Goal: Task Accomplishment & Management: Manage account settings

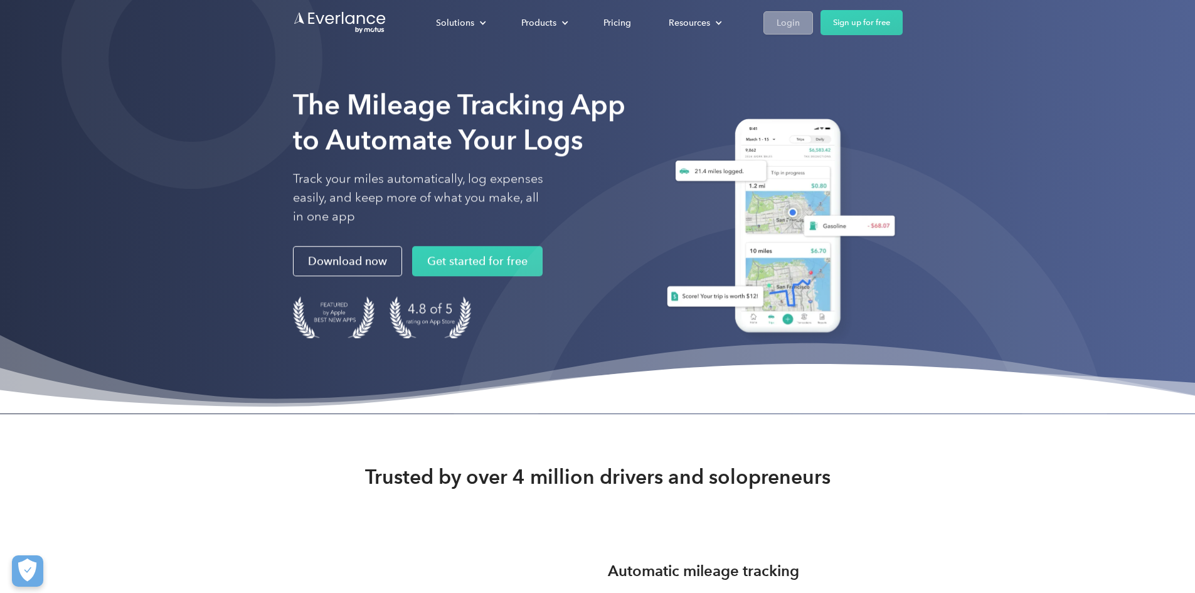
click at [573, 20] on link "Login" at bounding box center [788, 22] width 50 height 23
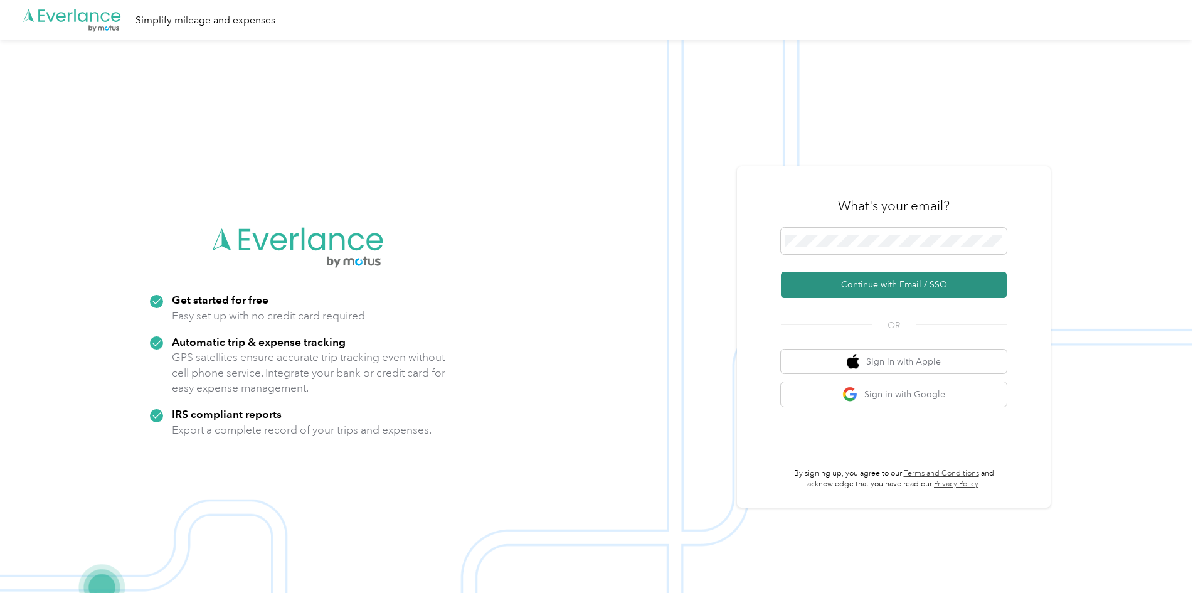
click at [884, 287] on button "Continue with Email / SSO" at bounding box center [894, 285] width 226 height 26
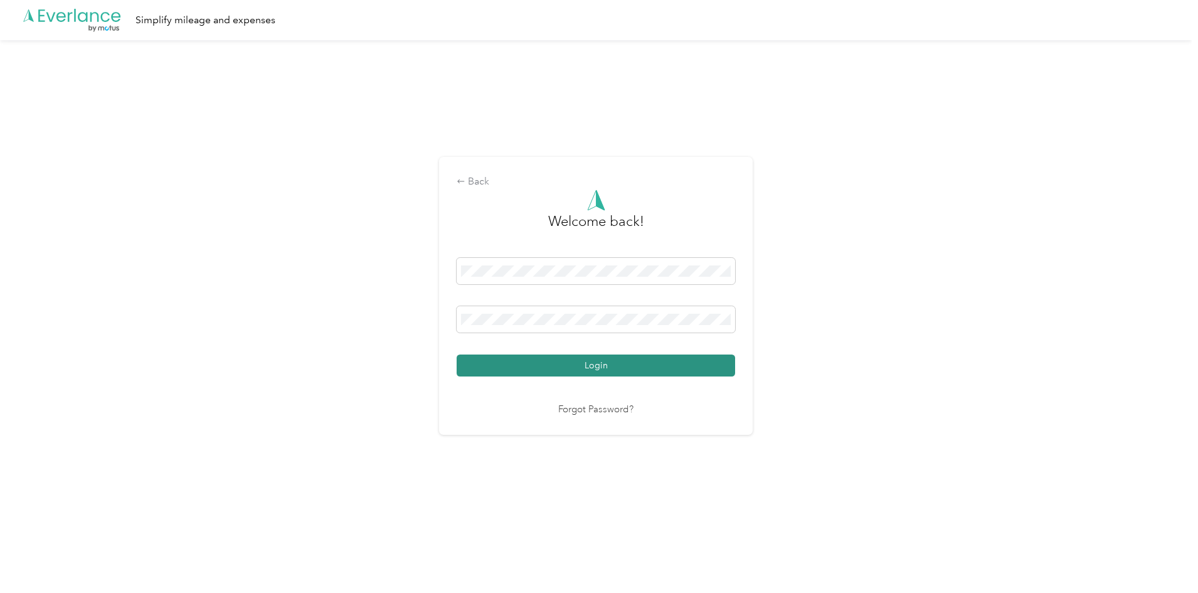
click at [551, 366] on button "Login" at bounding box center [596, 365] width 278 height 22
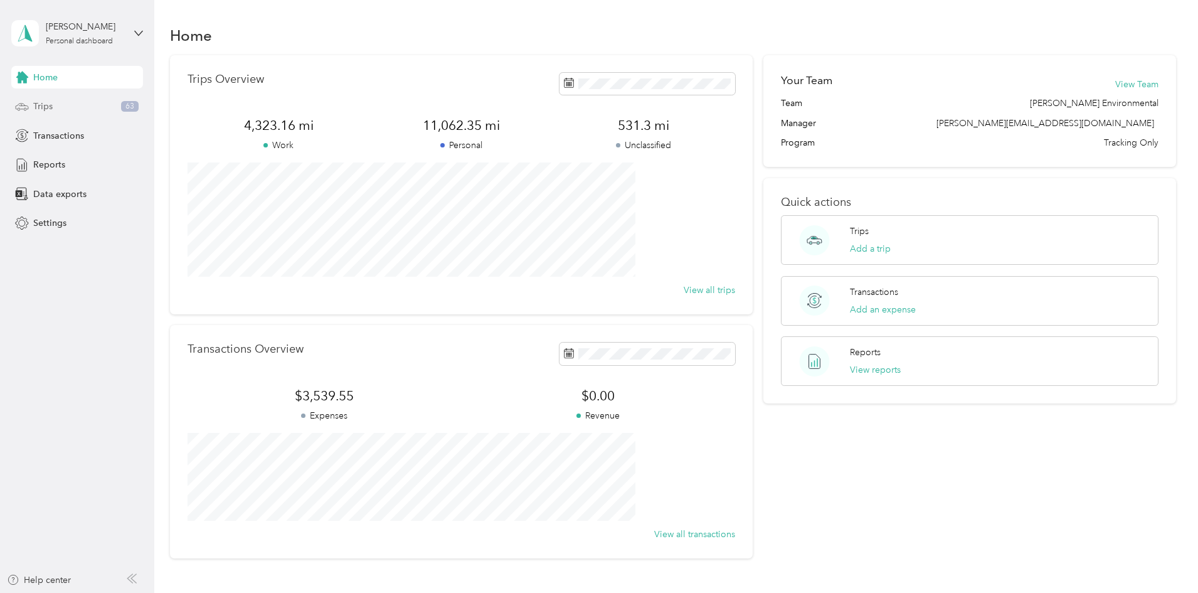
click at [46, 107] on span "Trips" at bounding box center [42, 106] width 19 height 13
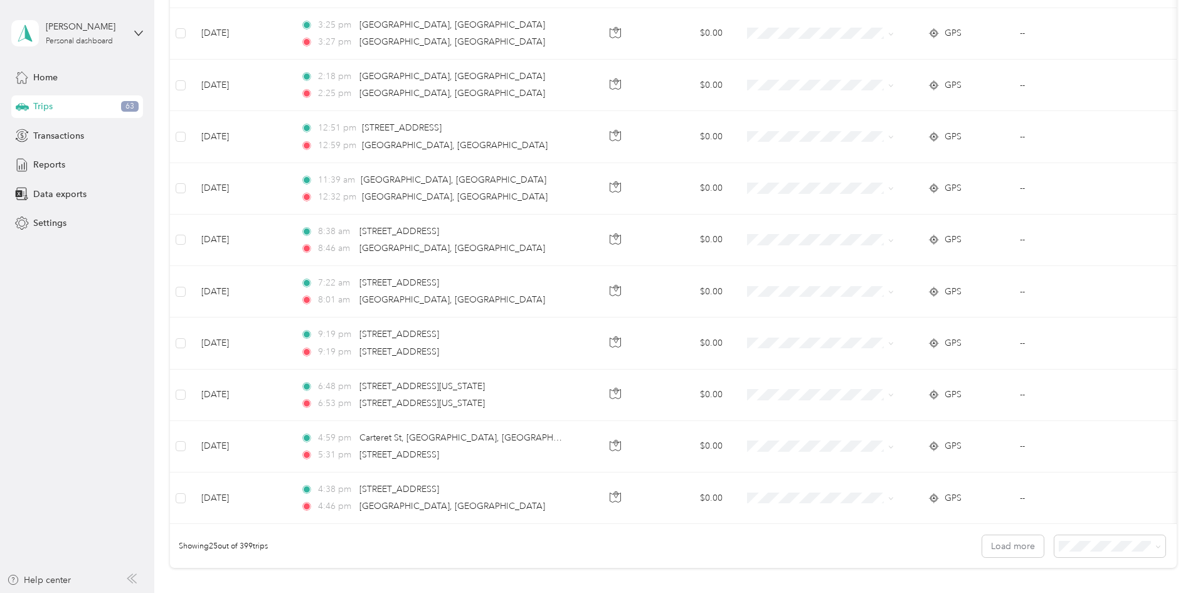
scroll to position [1004, 0]
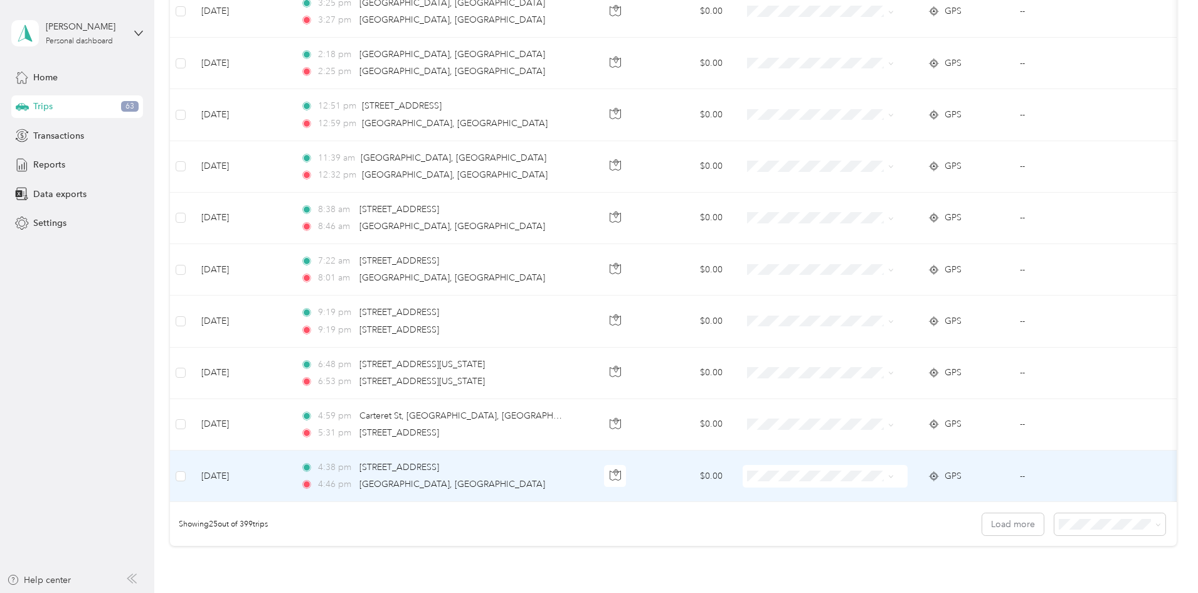
click at [564, 467] on div "4:38 pm [STREET_ADDRESS]" at bounding box center [431, 467] width 263 height 14
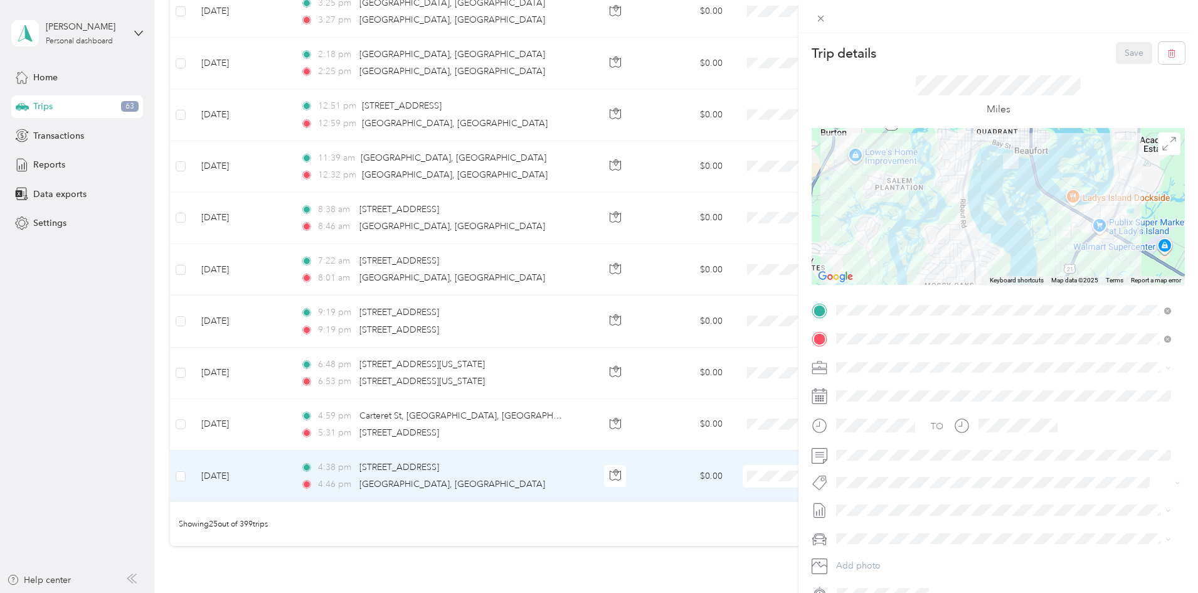
click at [194, 436] on div "Trip details Save This trip cannot be edited because it is either under review,…" at bounding box center [599, 296] width 1198 height 593
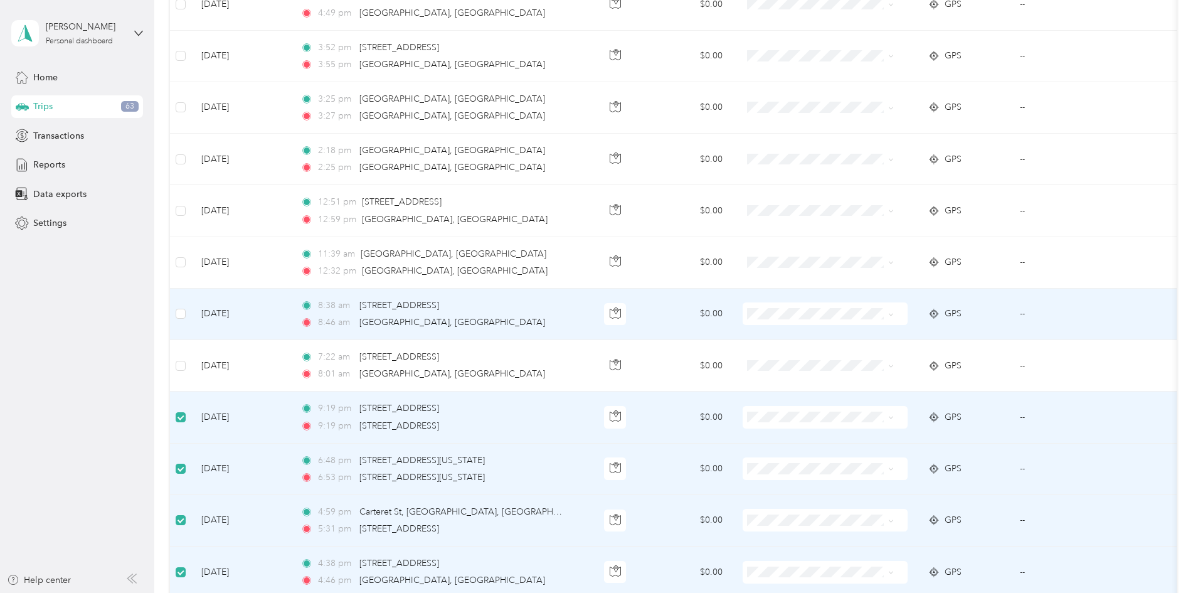
scroll to position [877, 0]
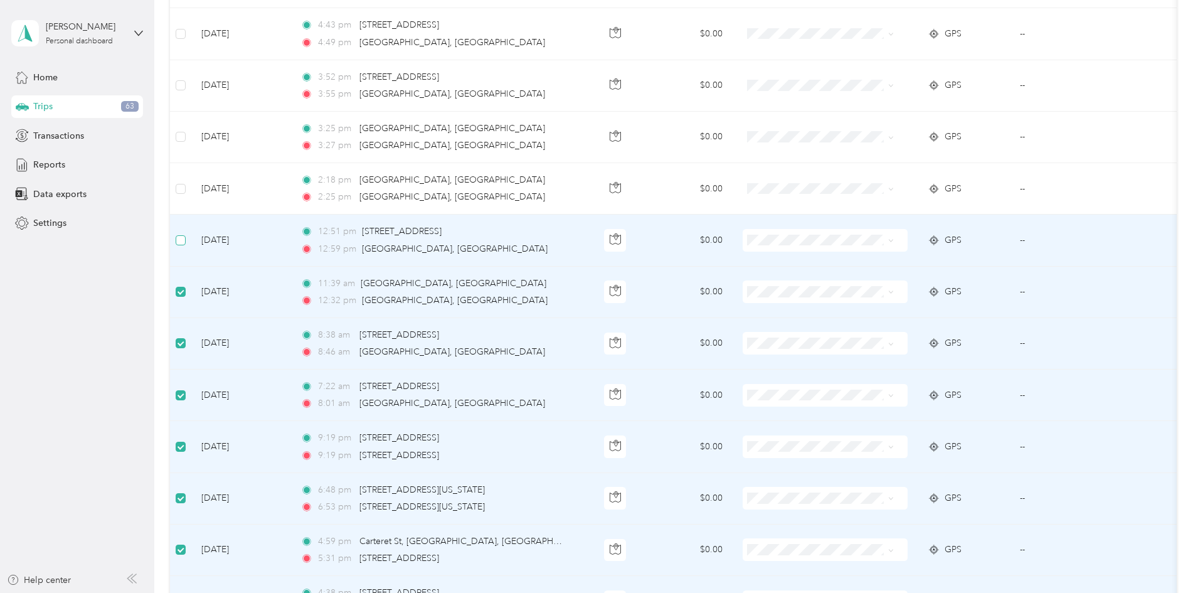
click at [186, 241] on label at bounding box center [181, 240] width 10 height 14
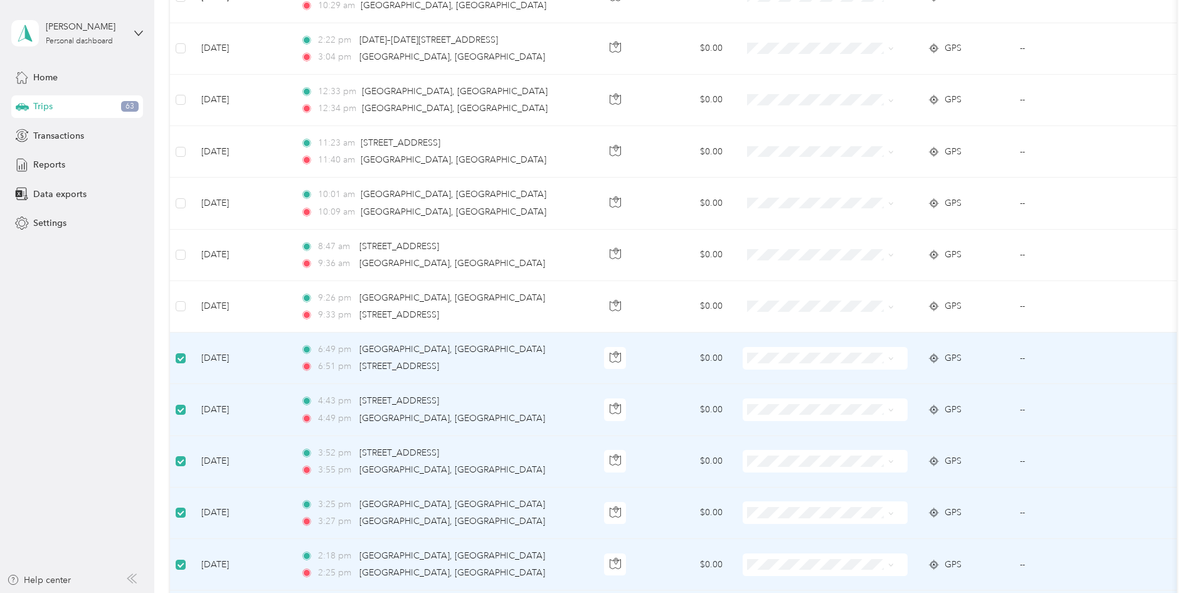
scroll to position [501, 0]
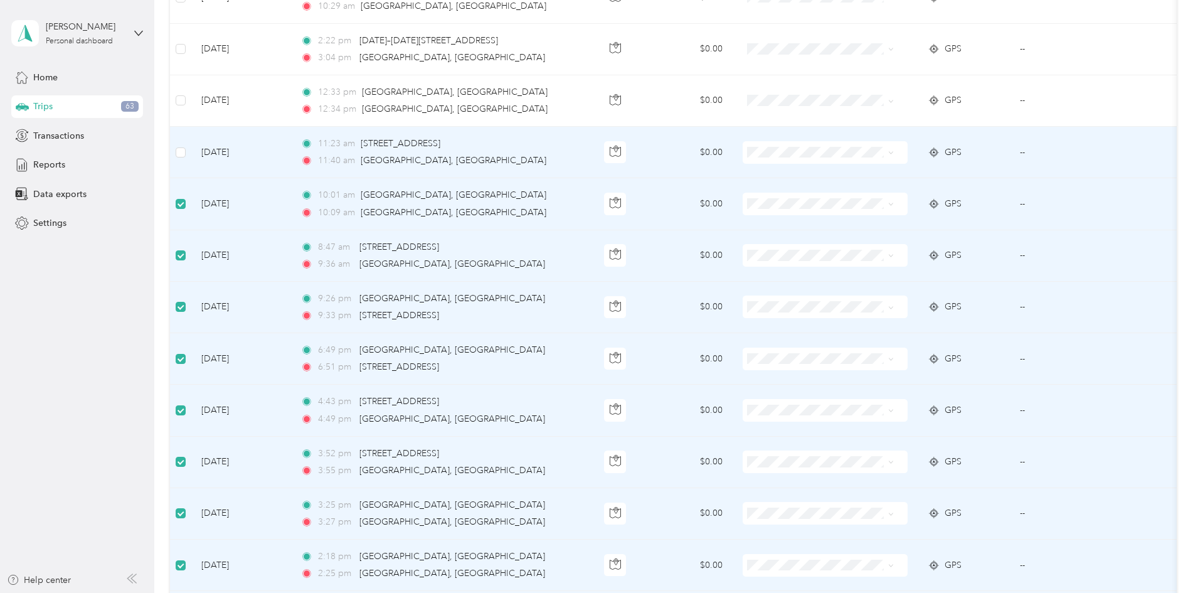
click at [191, 155] on td at bounding box center [180, 152] width 21 height 51
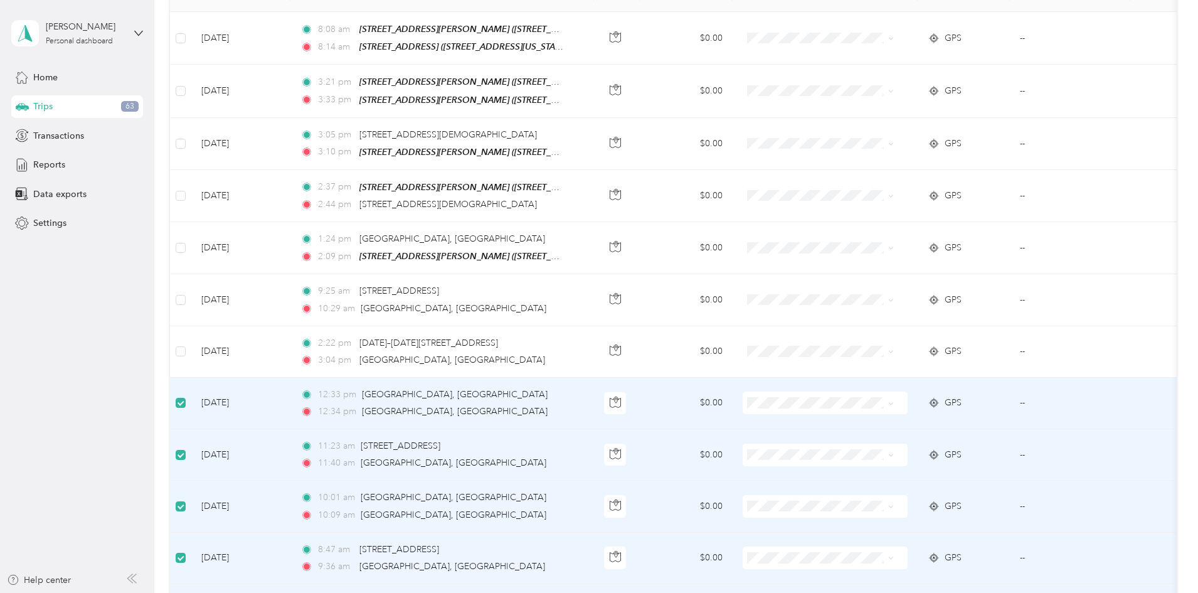
scroll to position [187, 0]
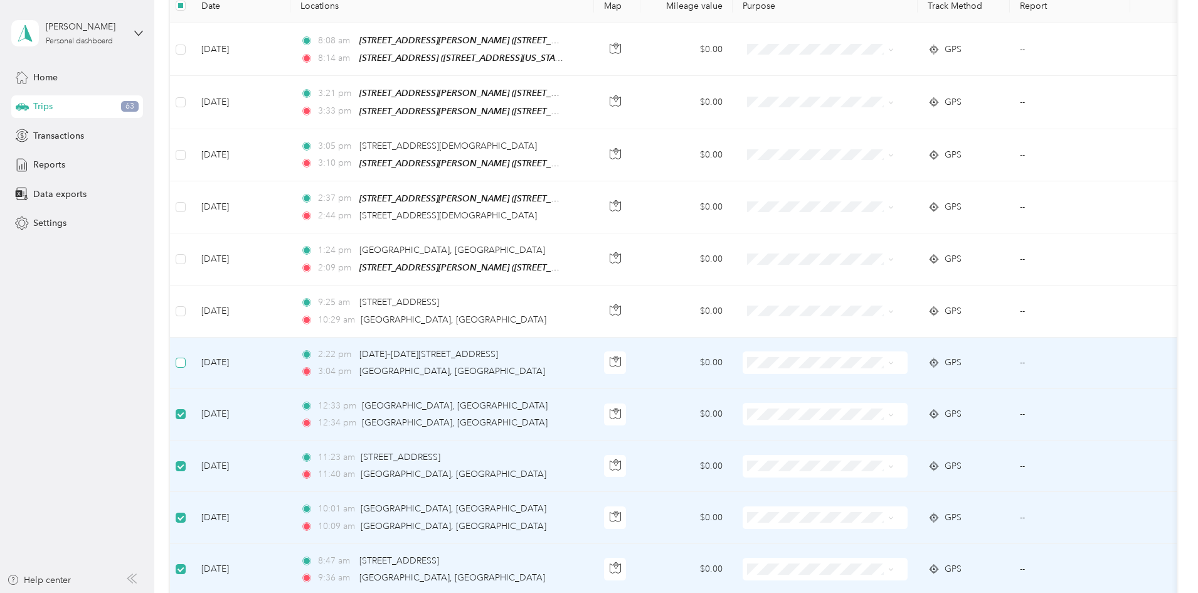
click at [186, 356] on label at bounding box center [181, 363] width 10 height 14
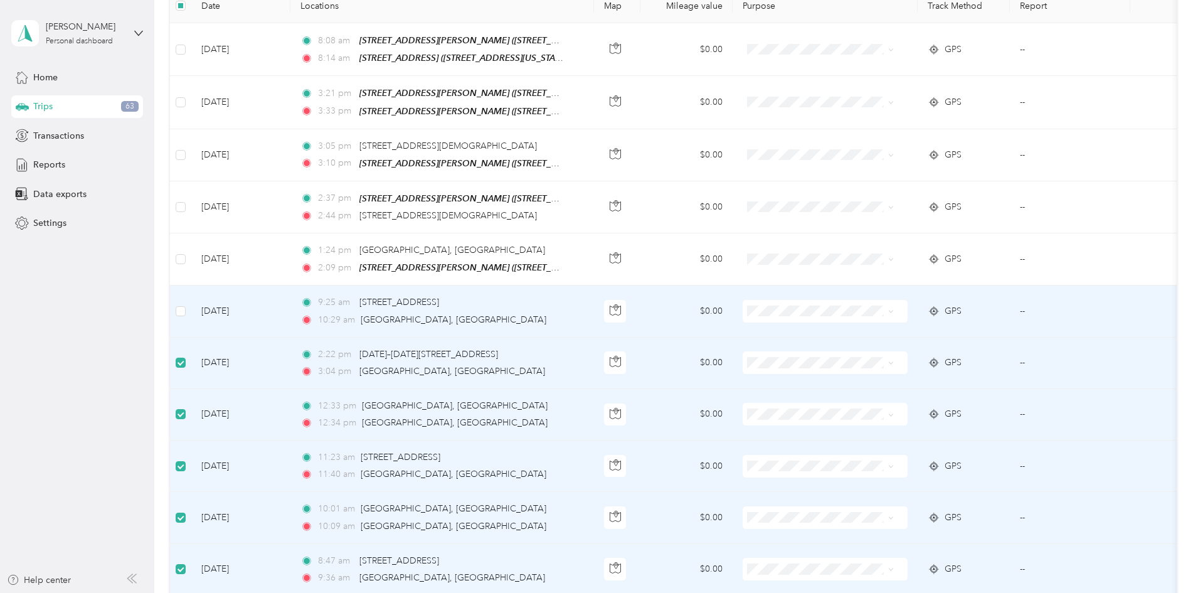
click at [191, 297] on td at bounding box center [180, 310] width 21 height 51
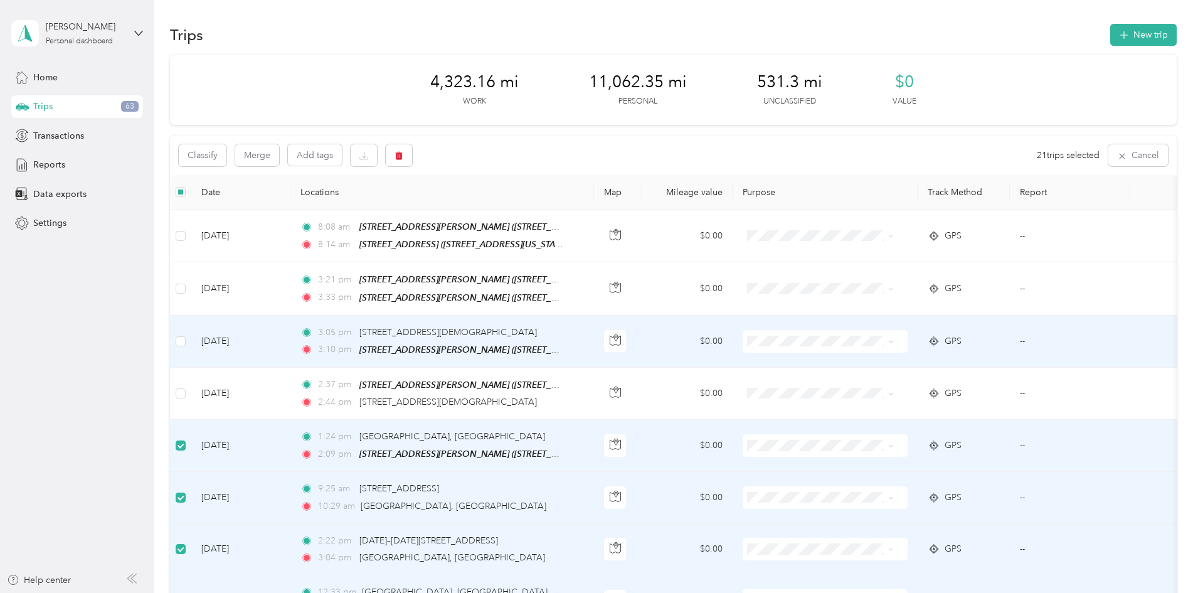
scroll to position [0, 0]
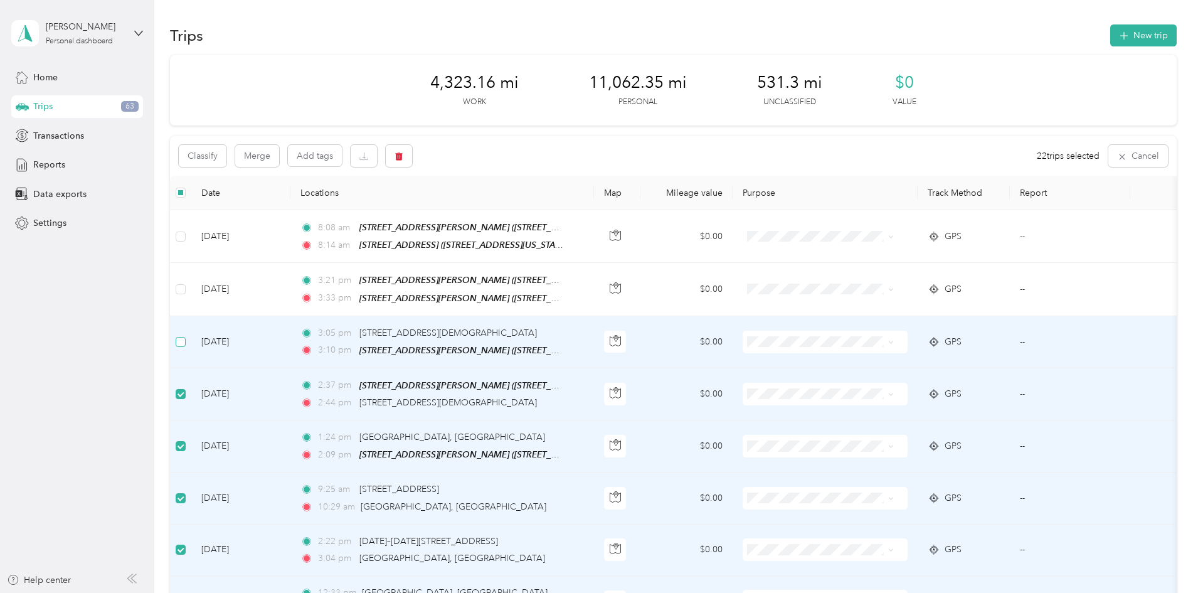
click at [186, 335] on label at bounding box center [181, 342] width 10 height 14
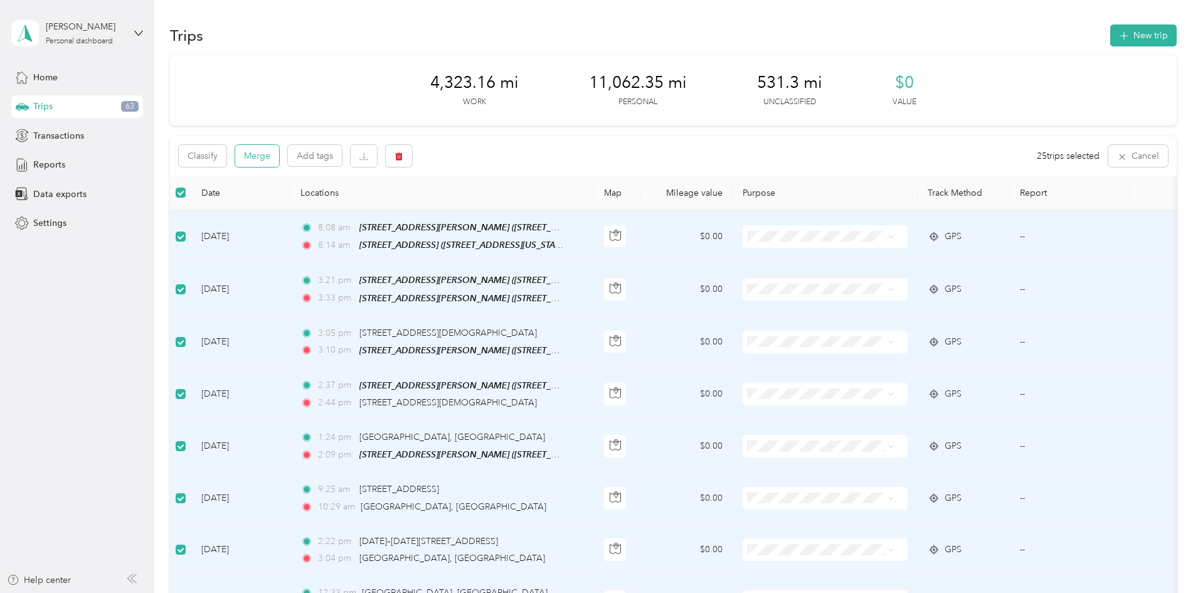
click at [279, 157] on button "Merge" at bounding box center [257, 156] width 44 height 22
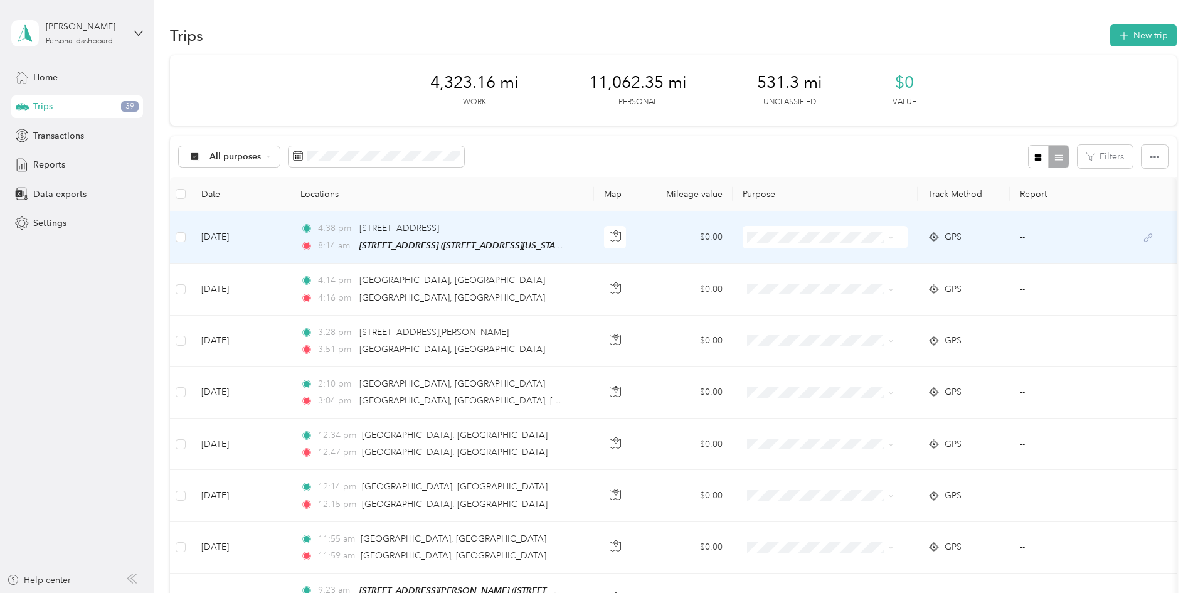
click at [1064, 233] on td "--" at bounding box center [1070, 237] width 120 height 52
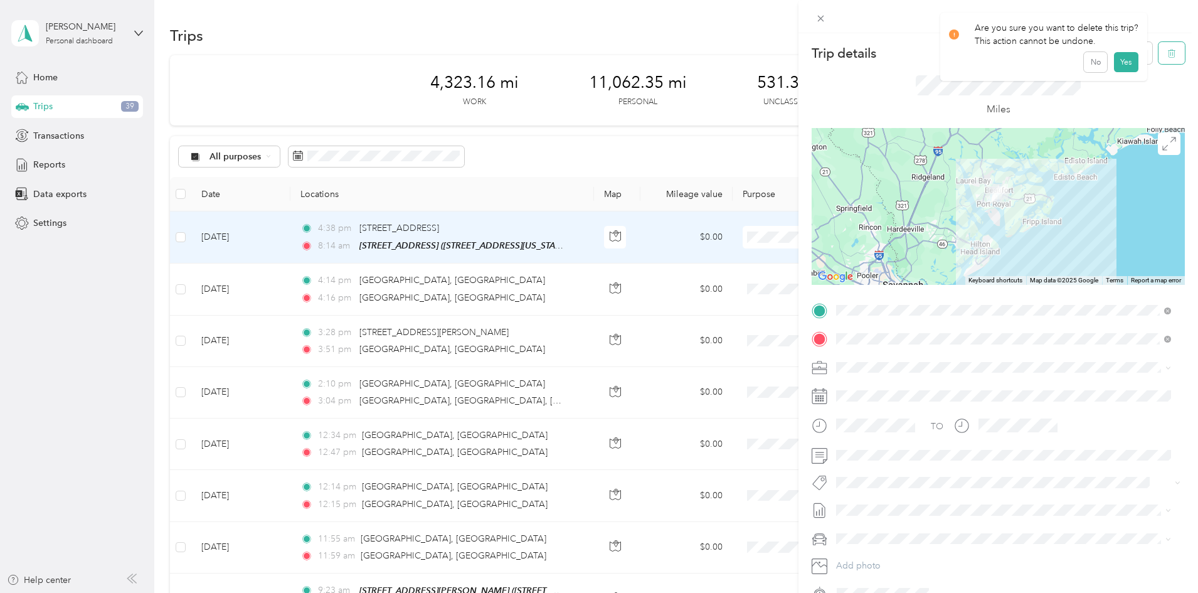
click at [1167, 56] on icon "button" at bounding box center [1171, 53] width 9 height 9
click at [1127, 67] on button "Yes" at bounding box center [1125, 68] width 24 height 20
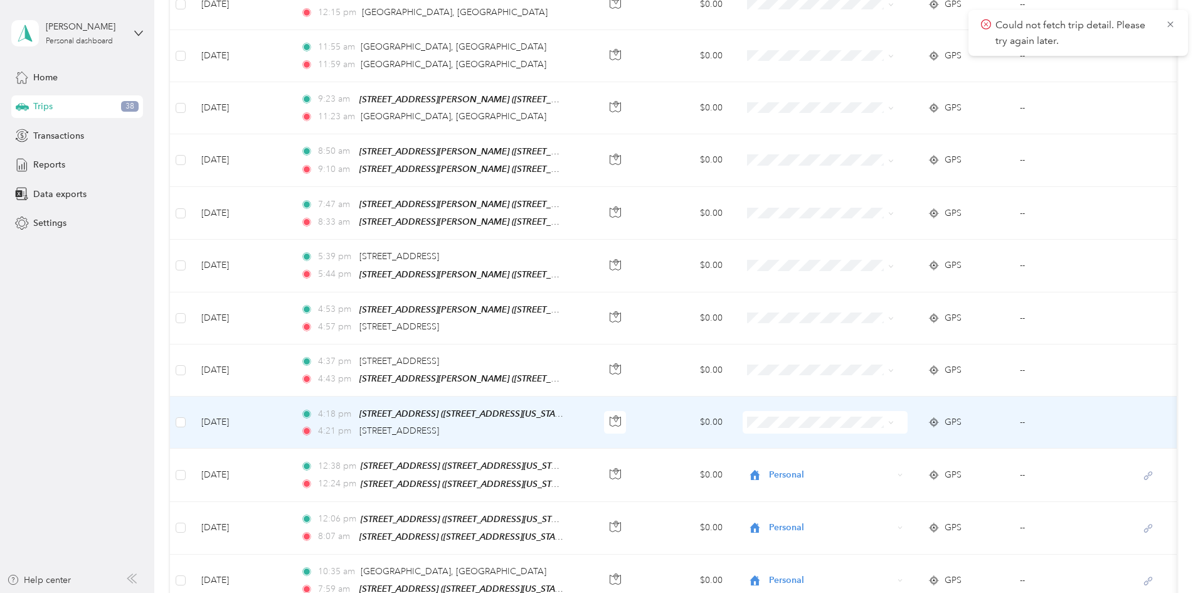
scroll to position [438, 0]
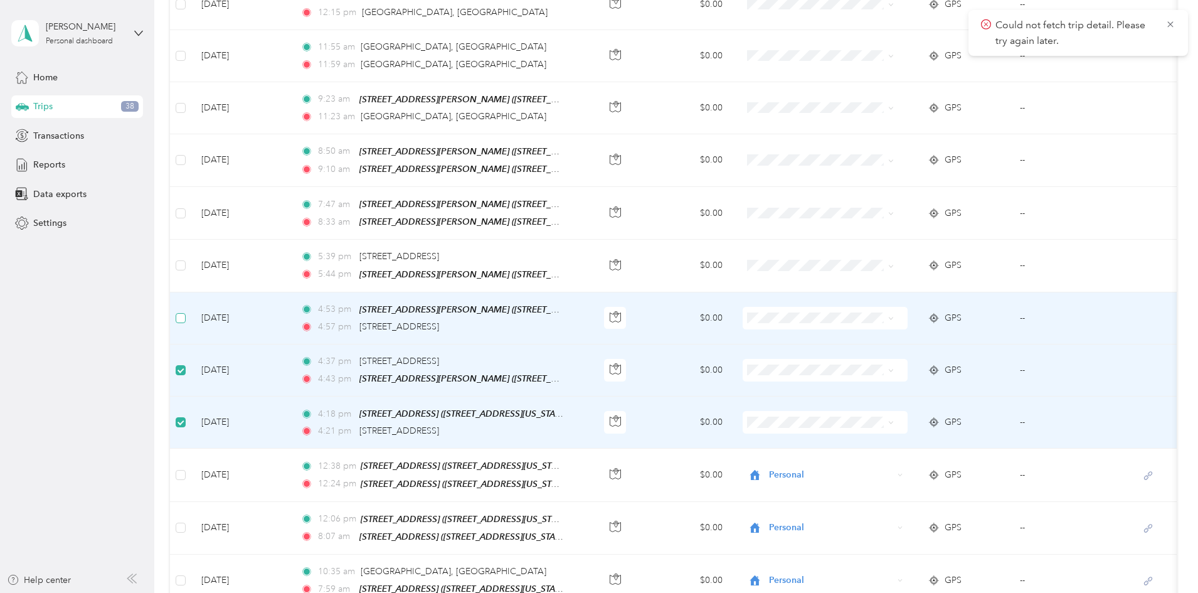
click at [186, 319] on label at bounding box center [181, 318] width 10 height 14
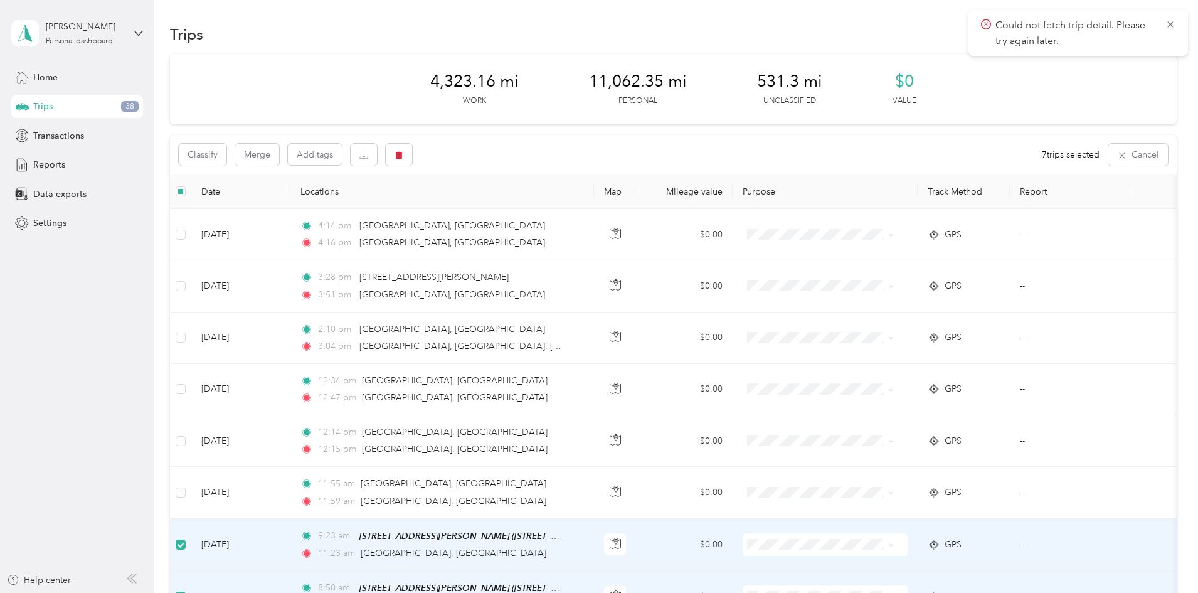
scroll to position [0, 0]
click at [279, 159] on button "Merge" at bounding box center [257, 156] width 44 height 22
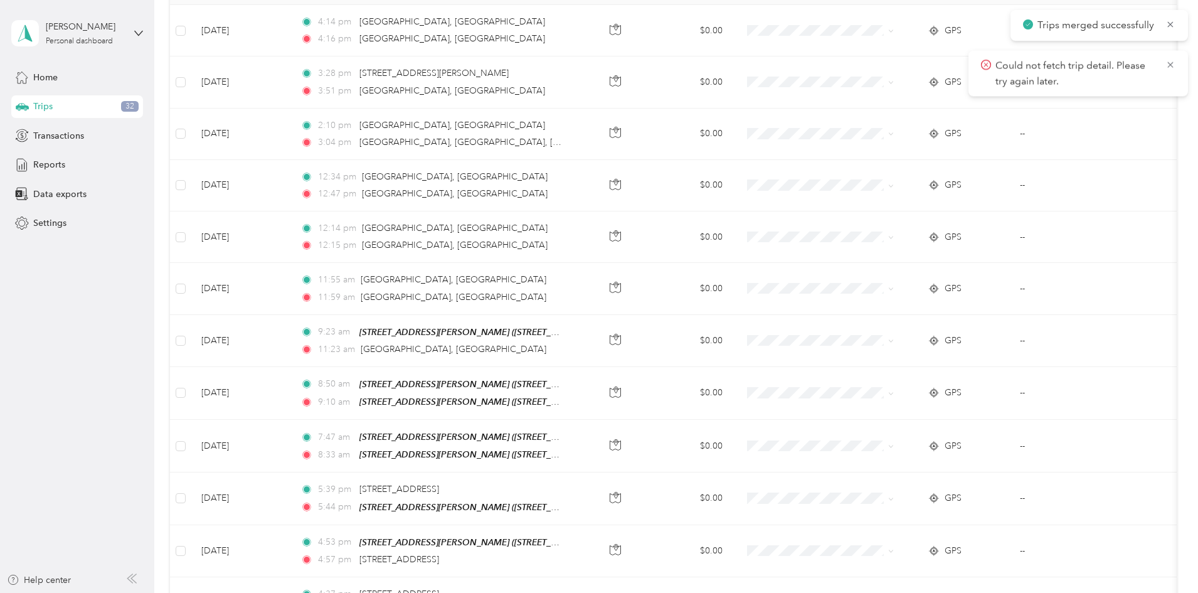
scroll to position [251, 0]
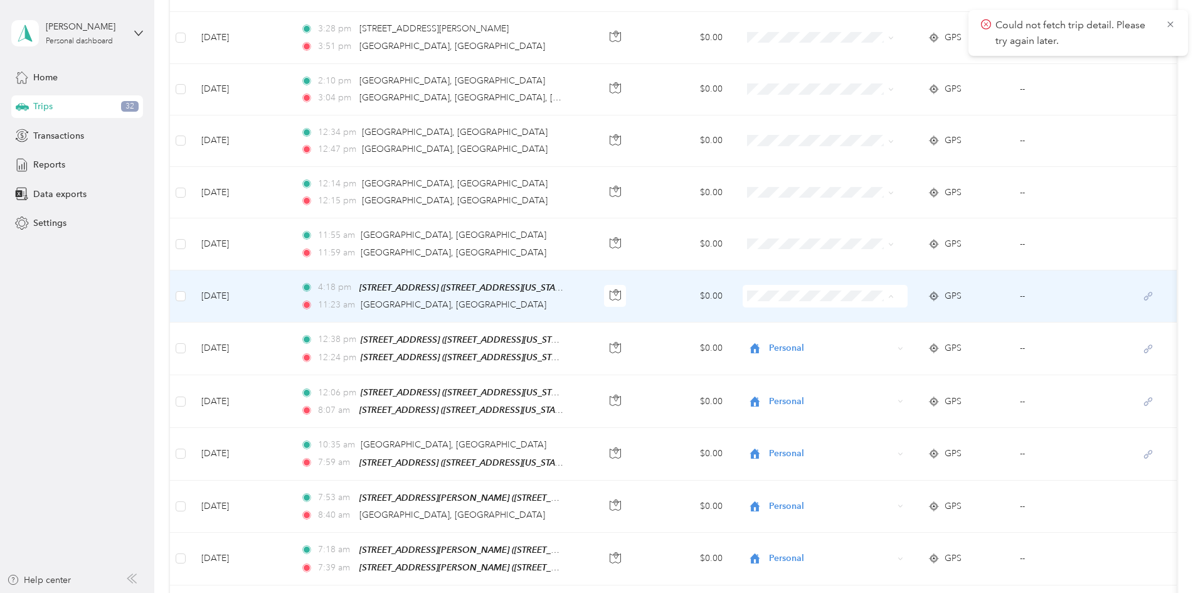
click at [852, 317] on span "[PERSON_NAME] Environmental" at bounding box center [897, 318] width 136 height 13
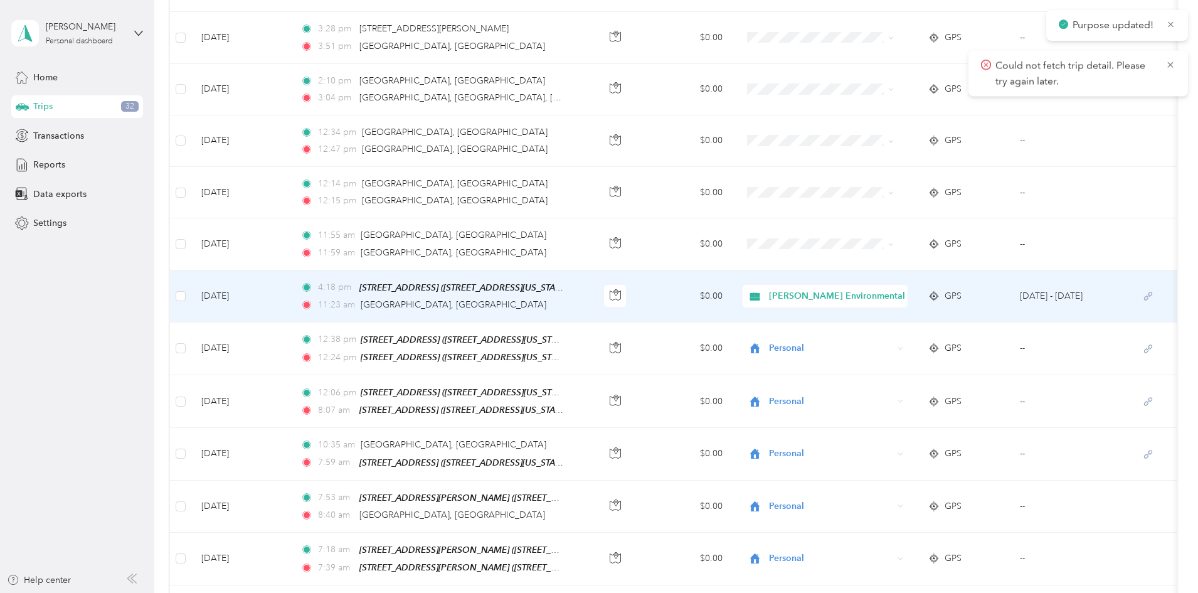
click at [843, 292] on span "[PERSON_NAME] Environmental" at bounding box center [837, 296] width 136 height 14
click at [851, 341] on span "Personal" at bounding box center [905, 338] width 152 height 13
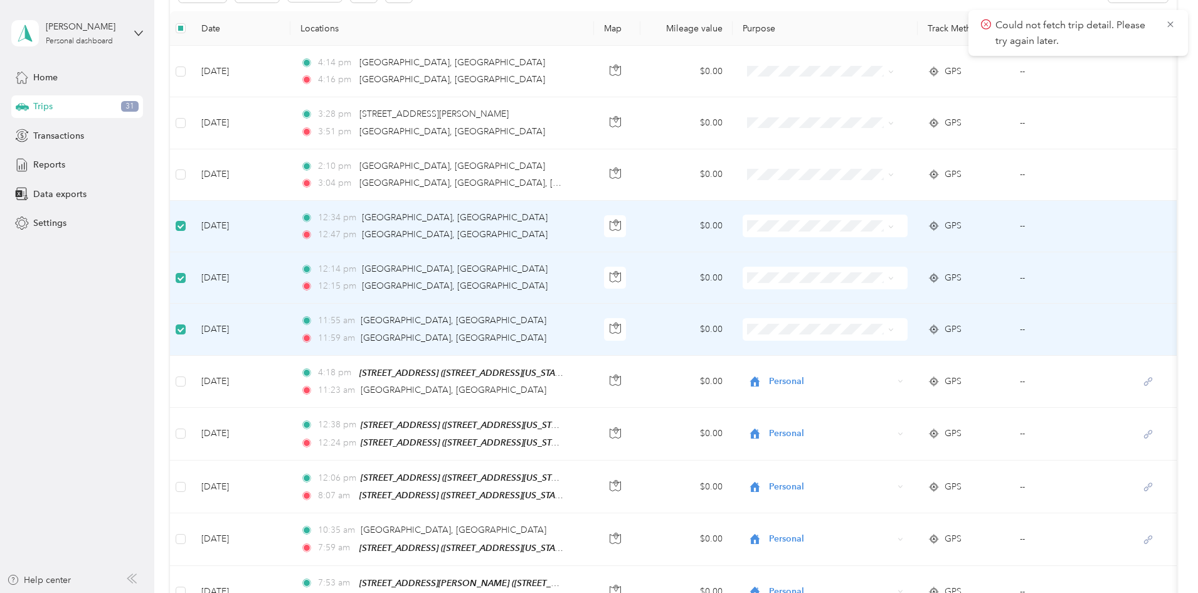
scroll to position [61, 0]
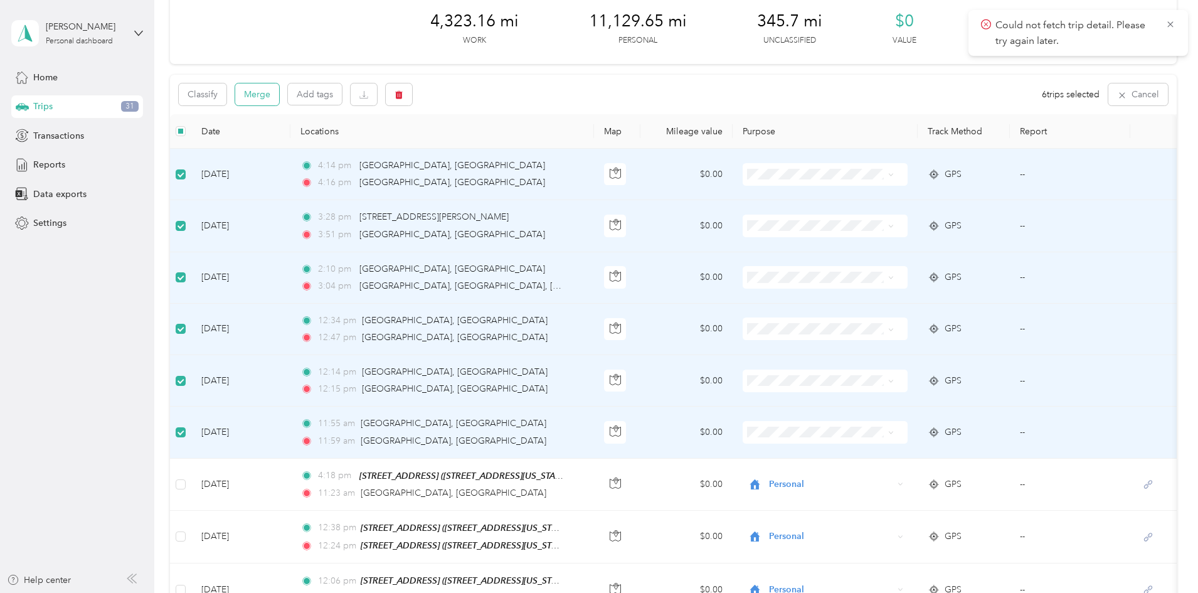
click at [279, 90] on button "Merge" at bounding box center [257, 94] width 44 height 22
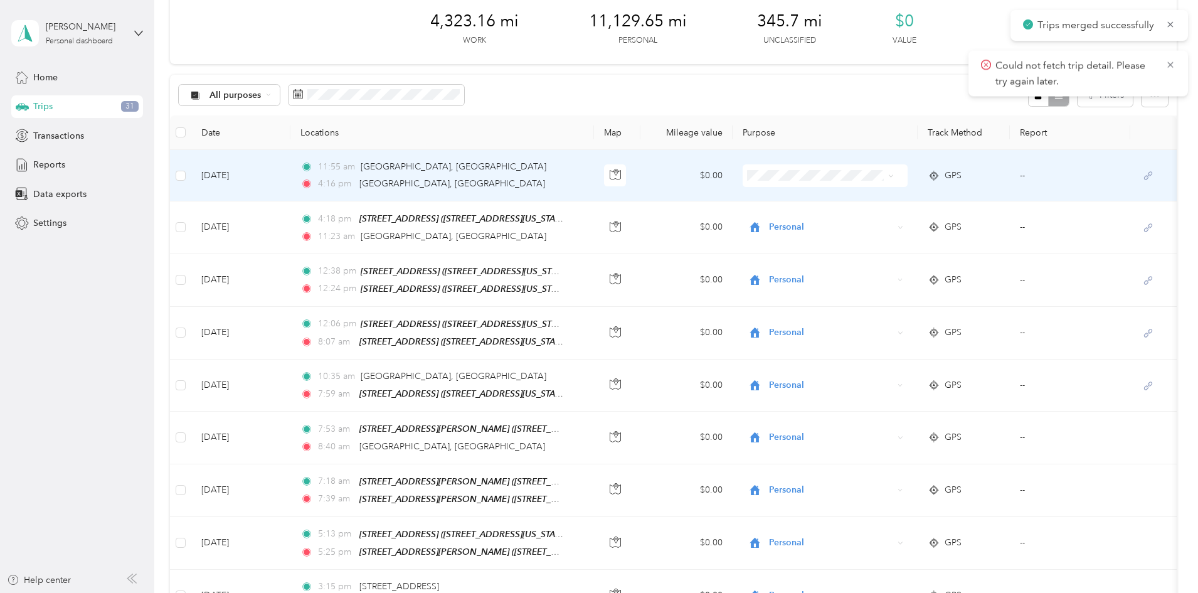
click at [1063, 174] on td "--" at bounding box center [1070, 175] width 120 height 51
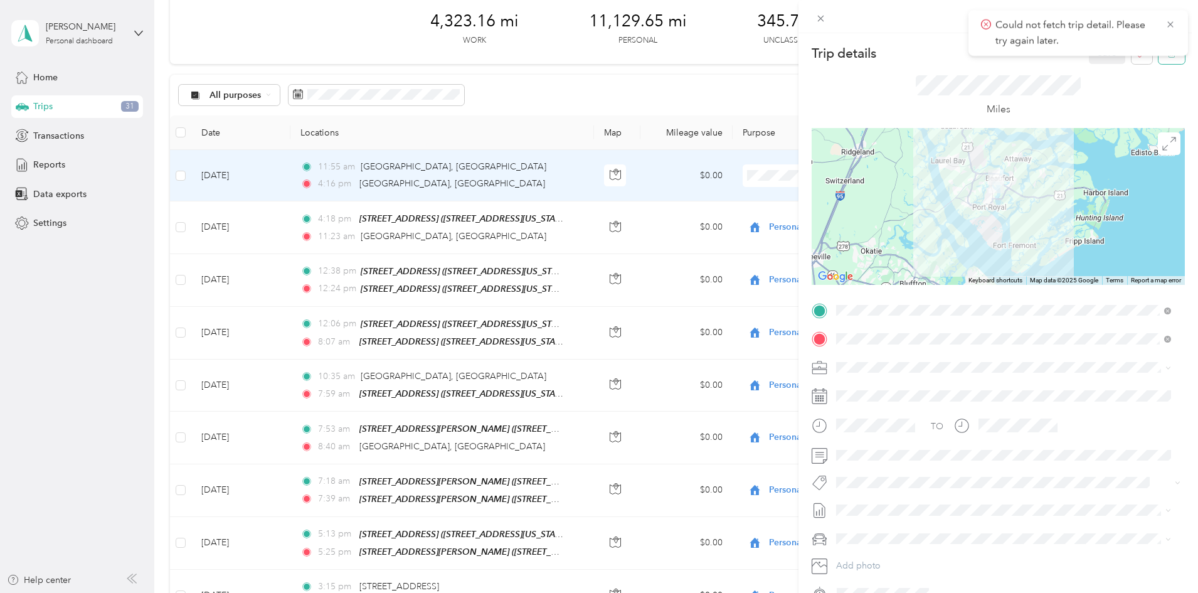
click at [1159, 61] on button "button" at bounding box center [1172, 53] width 26 height 22
click at [1125, 68] on button "Yes" at bounding box center [1125, 68] width 24 height 20
